Goal: Find specific page/section: Find specific page/section

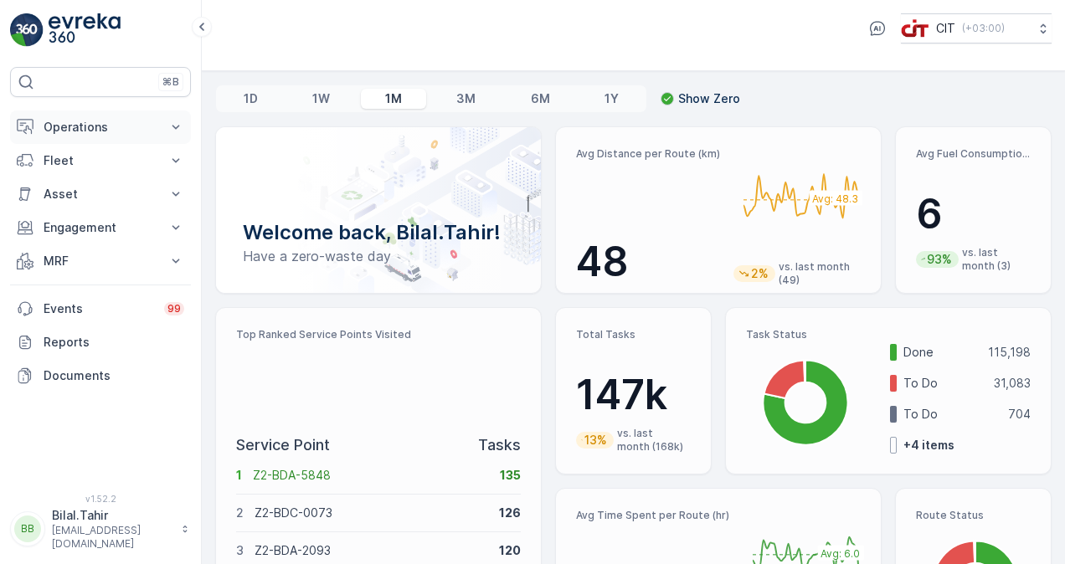
click at [139, 126] on p "Operations" at bounding box center [101, 127] width 114 height 17
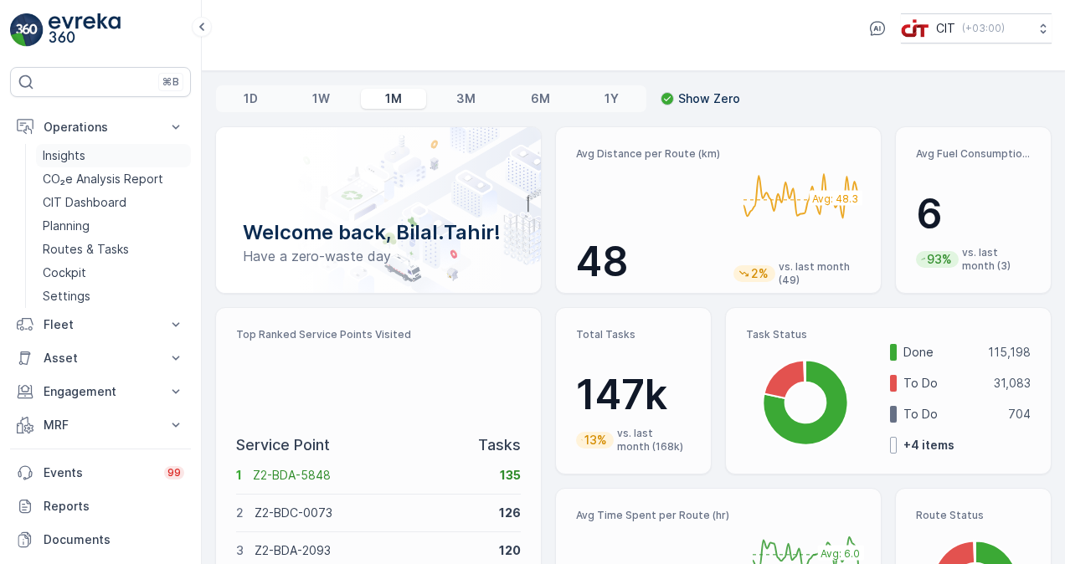
click at [95, 158] on link "Insights" at bounding box center [113, 155] width 155 height 23
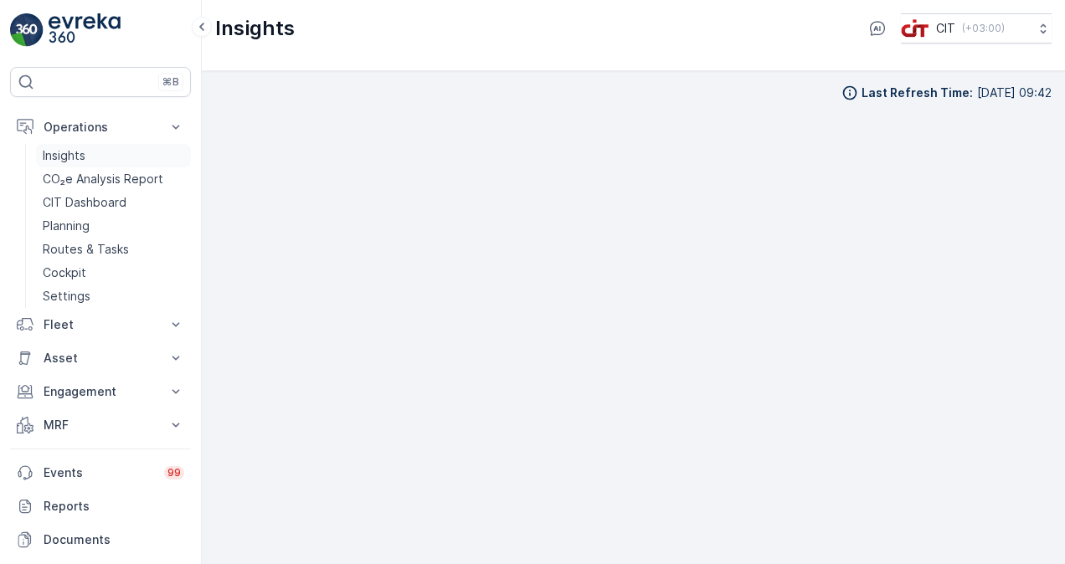
click at [48, 151] on p "Insights" at bounding box center [64, 155] width 43 height 17
click at [83, 156] on p "Insights" at bounding box center [64, 155] width 43 height 17
